Goal: Check status

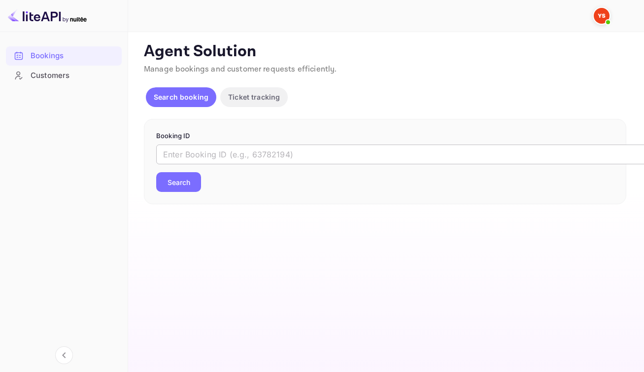
click at [310, 164] on input "text" at bounding box center [402, 154] width 493 height 20
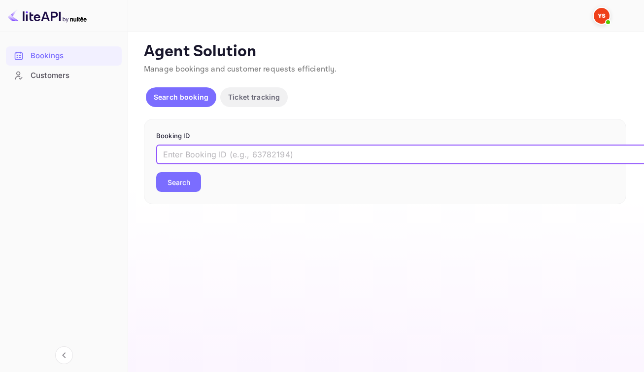
paste input "8944356"
type input "8944356"
click at [166, 192] on button "Search" at bounding box center [178, 182] width 45 height 20
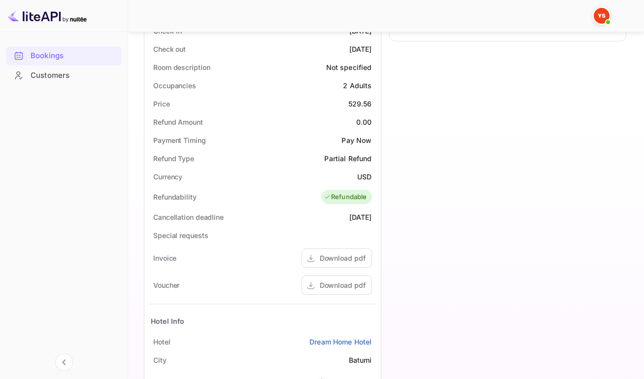
scroll to position [329, 0]
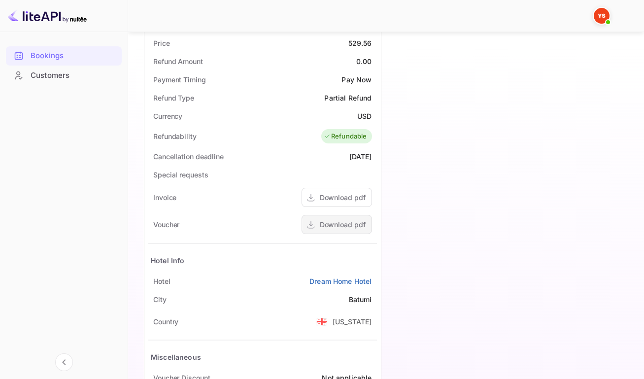
click at [336, 230] on div "Download pdf" at bounding box center [343, 224] width 46 height 10
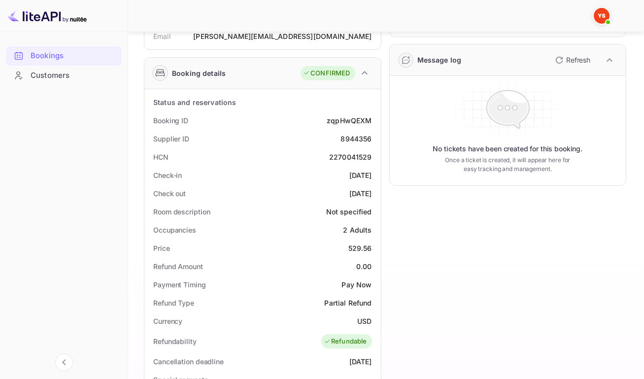
scroll to position [0, 0]
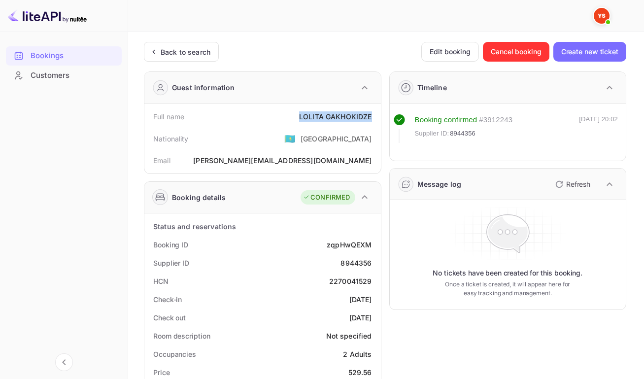
drag, startPoint x: 298, startPoint y: 119, endPoint x: 368, endPoint y: 122, distance: 70.0
click at [368, 122] on div "LOLITA GAKHOKIDZE" at bounding box center [335, 116] width 73 height 10
copy div "LOLITA GAKHOKIDZE"
drag, startPoint x: 325, startPoint y: 250, endPoint x: 369, endPoint y: 253, distance: 44.4
click at [369, 253] on div "Booking ID zqpHwQEXM" at bounding box center [262, 245] width 229 height 18
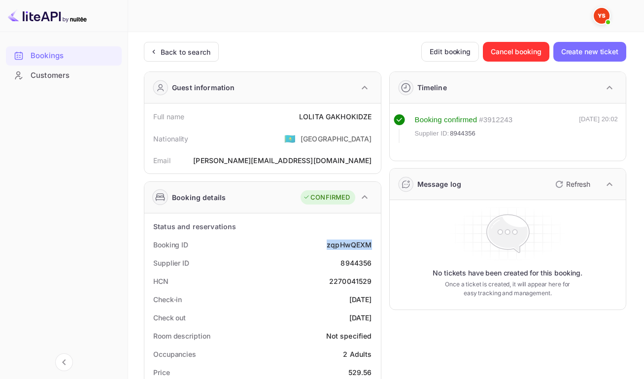
copy div "zqpHwQEXM"
click at [355, 268] on div "8944356" at bounding box center [356, 263] width 31 height 10
copy div "8944356"
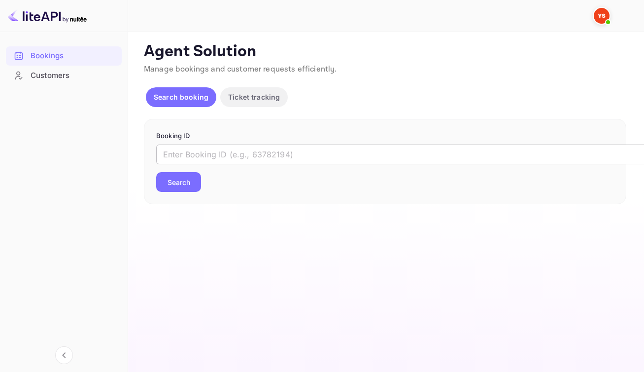
click at [343, 164] on input "text" at bounding box center [402, 154] width 493 height 20
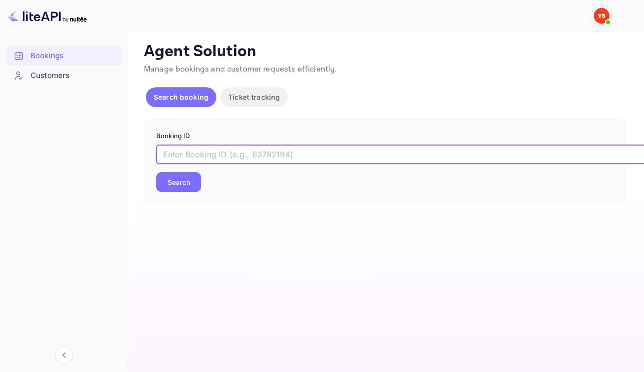
paste input "9349627"
type input "9349627"
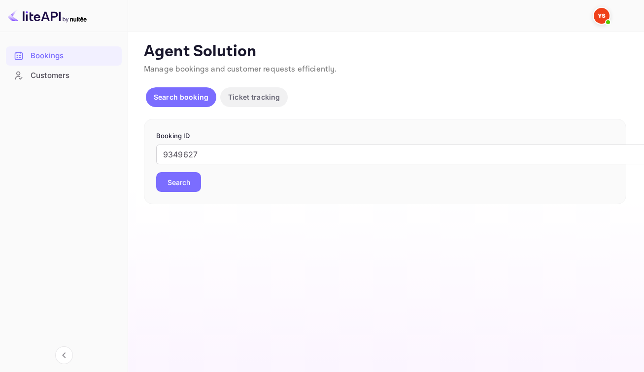
click at [184, 192] on button "Search" at bounding box center [178, 182] width 45 height 20
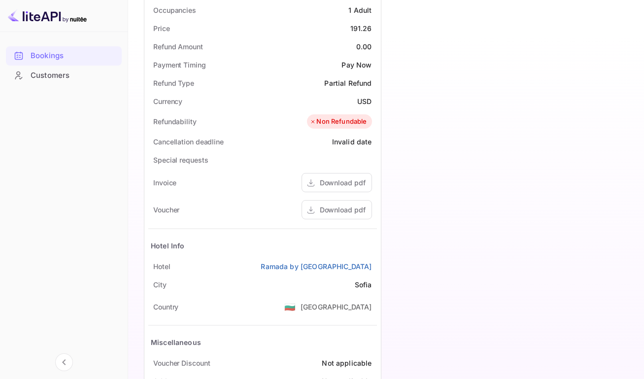
scroll to position [370, 0]
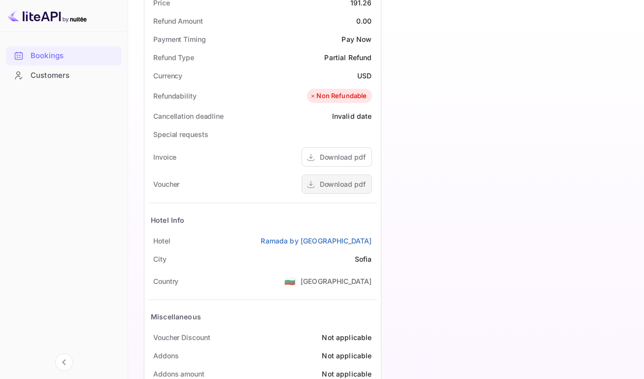
click at [339, 189] on div "Download pdf" at bounding box center [343, 184] width 46 height 10
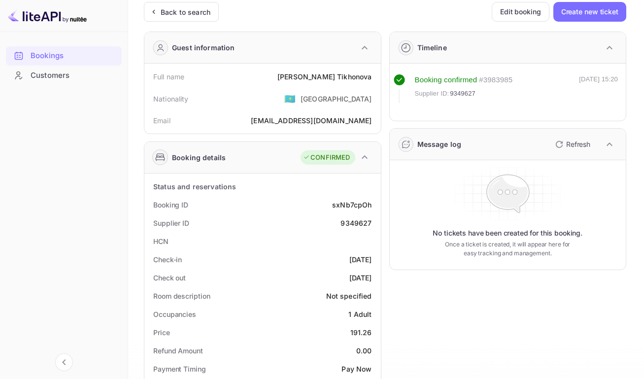
scroll to position [39, 0]
drag, startPoint x: 315, startPoint y: 80, endPoint x: 370, endPoint y: 82, distance: 55.2
click at [370, 82] on div "Full name [PERSON_NAME]" at bounding box center [262, 77] width 229 height 18
copy div "[PERSON_NAME]"
drag, startPoint x: 329, startPoint y: 214, endPoint x: 370, endPoint y: 212, distance: 40.4
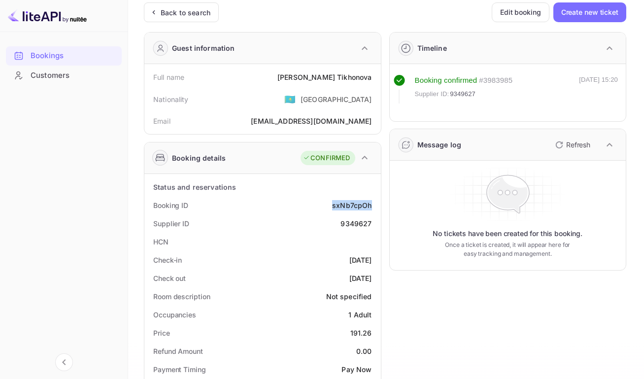
click at [370, 212] on div "Booking ID sxNb7cpOh" at bounding box center [262, 205] width 229 height 18
copy div "sxNb7cpOh"
click at [355, 229] on div "9349627" at bounding box center [356, 223] width 31 height 10
copy div "9349627"
